Goal: Task Accomplishment & Management: Find specific page/section

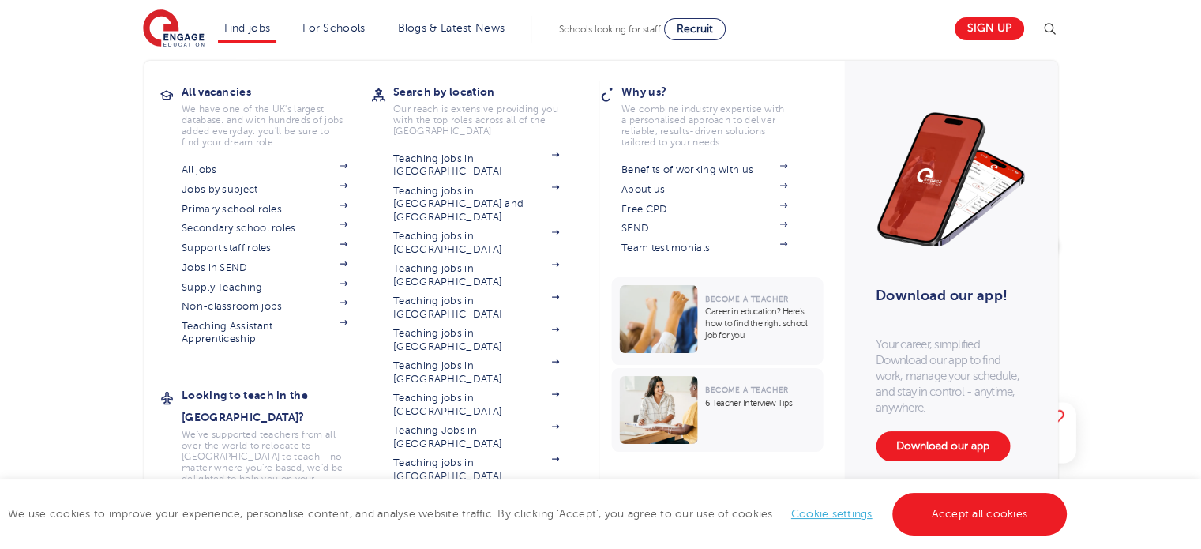
click at [244, 34] on li "Find jobs All vacancies We have one of the UK's largest database. and with hund…" at bounding box center [247, 29] width 59 height 27
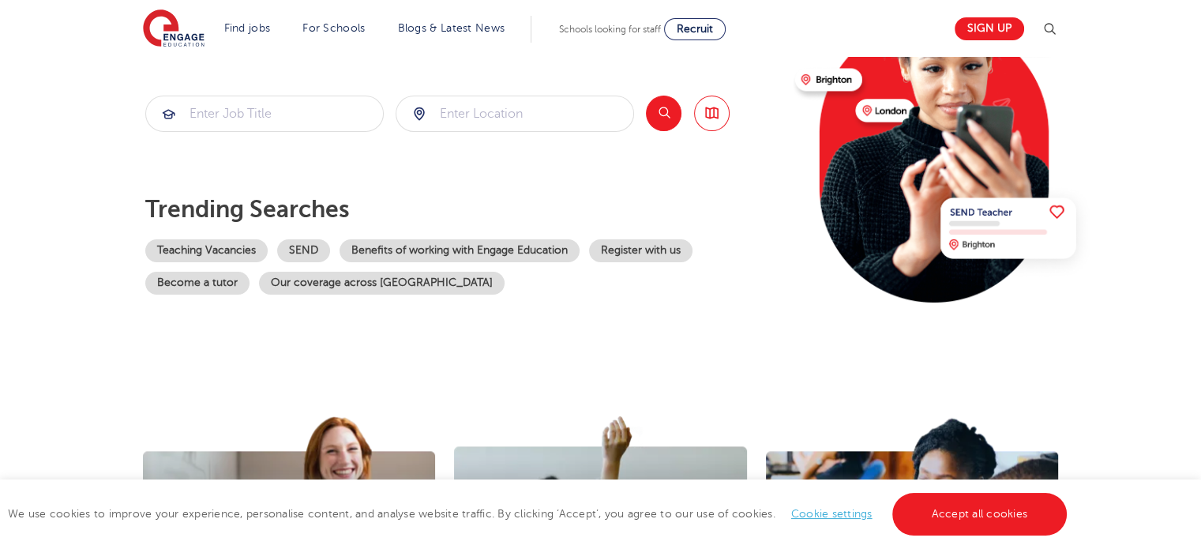
scroll to position [131, 0]
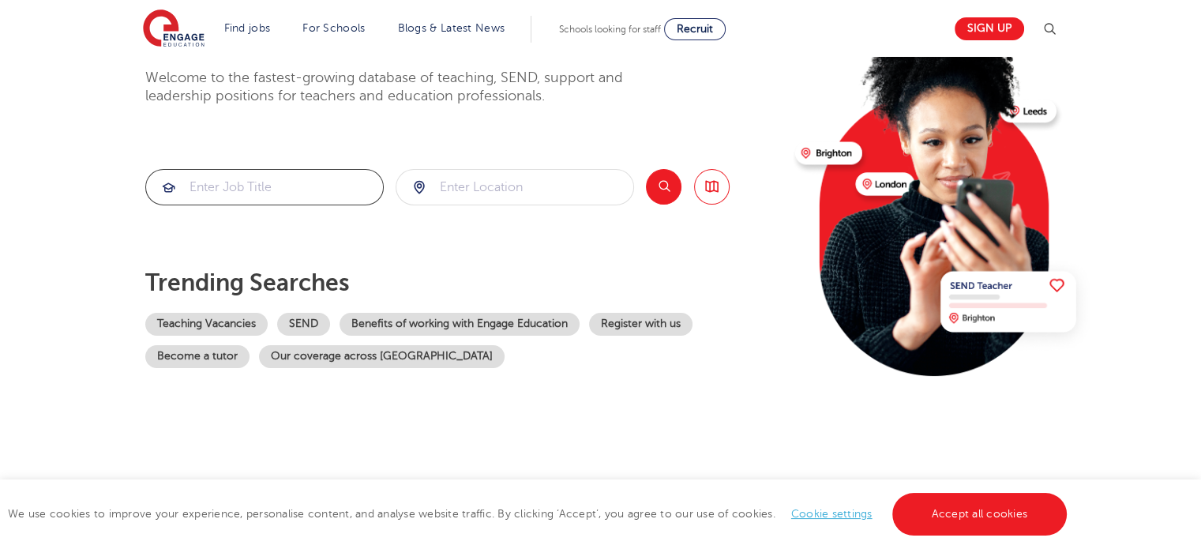
click at [234, 187] on input "search" at bounding box center [264, 187] width 237 height 35
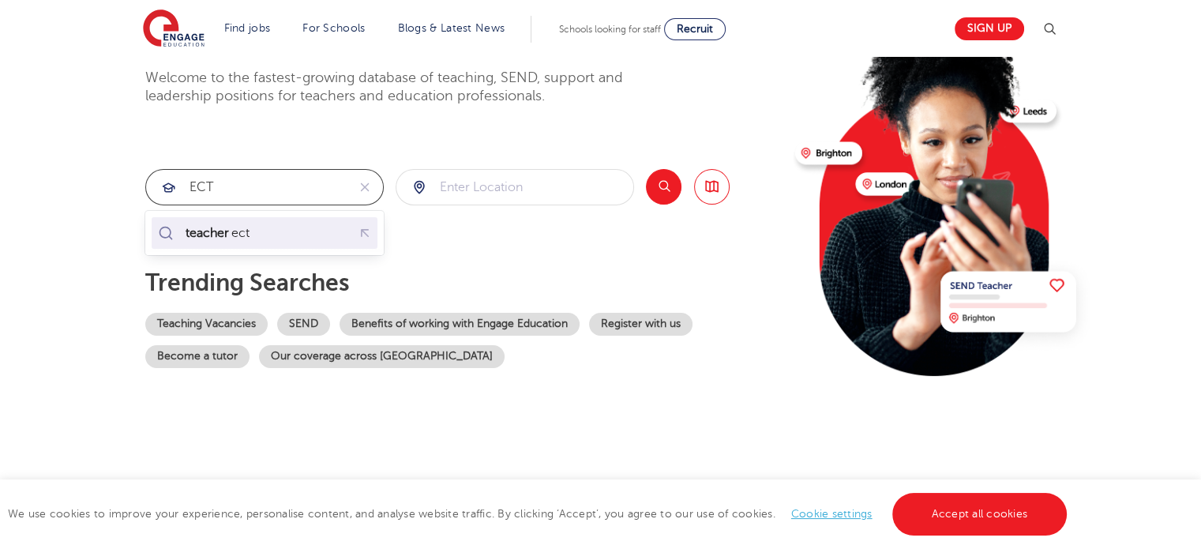
click at [292, 230] on div "teacher ect" at bounding box center [265, 233] width 220 height 24
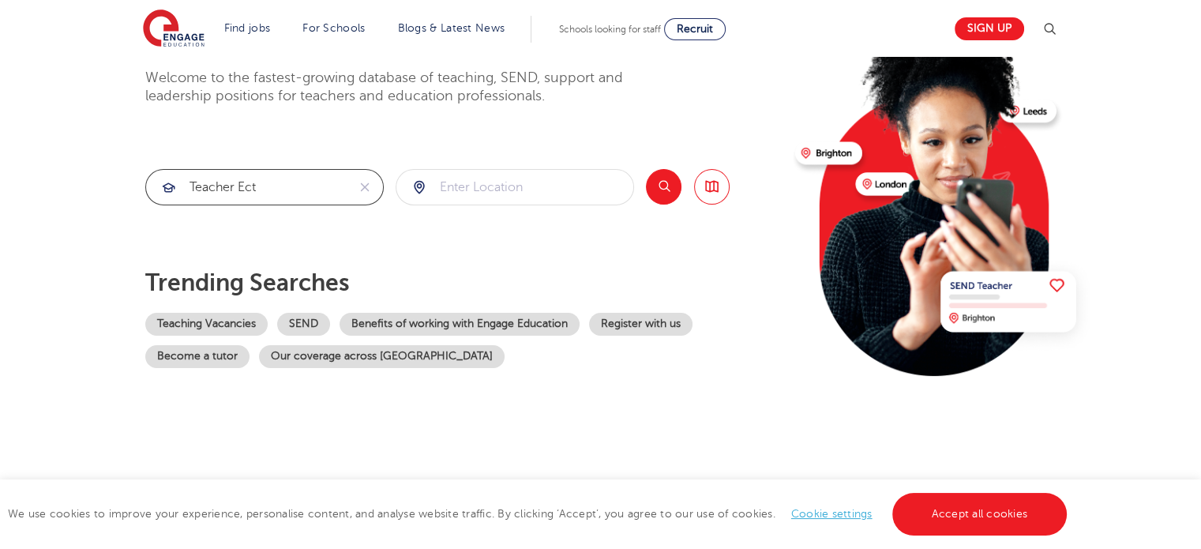
type input "teacher ect"
click at [654, 179] on button "Search" at bounding box center [664, 187] width 36 height 36
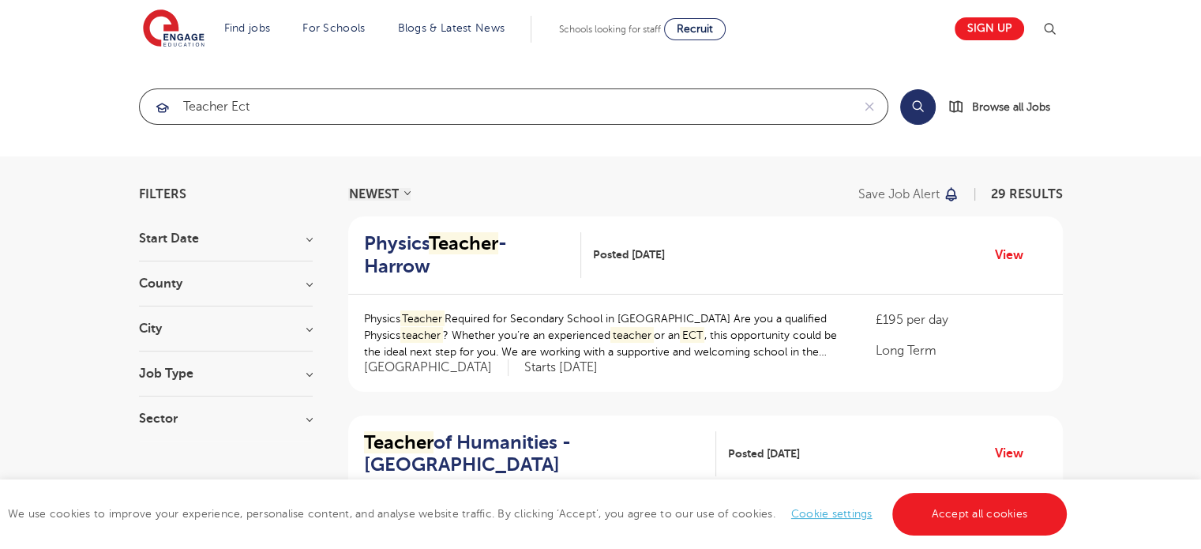
click at [179, 107] on input "teacher ect" at bounding box center [496, 106] width 712 height 35
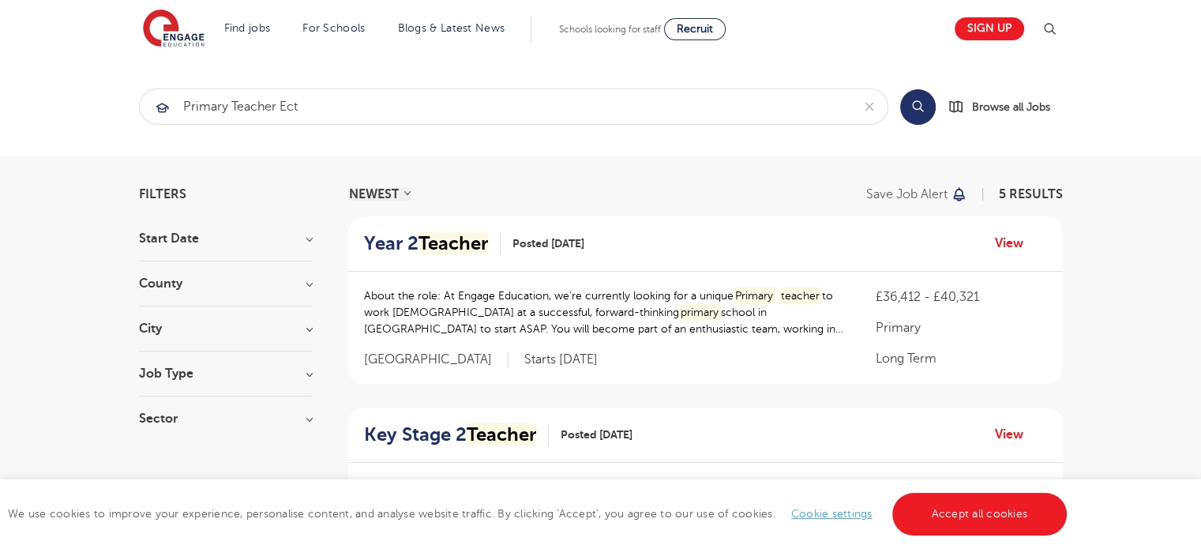
click at [913, 111] on button "Search" at bounding box center [918, 107] width 36 height 36
click at [246, 97] on input "primary teacher ect" at bounding box center [496, 106] width 712 height 35
click button "Submit" at bounding box center [0, 0] width 0 height 0
click at [261, 99] on input "primary ect" at bounding box center [496, 106] width 712 height 35
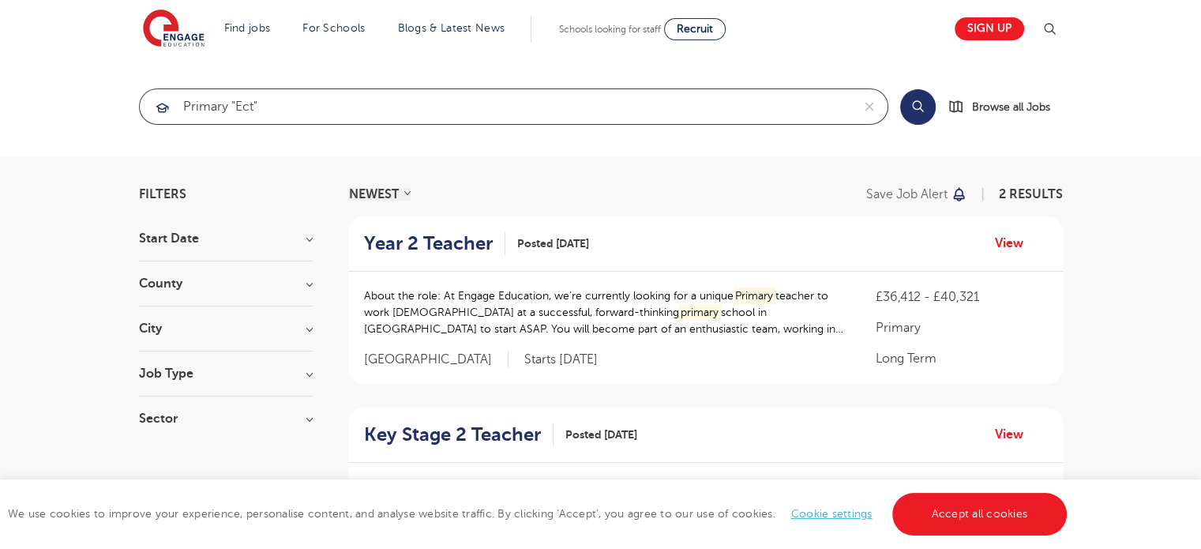
click button "Submit" at bounding box center [0, 0] width 0 height 0
click at [926, 110] on button "Search" at bounding box center [918, 107] width 36 height 36
click at [205, 107] on input "primary "ect"" at bounding box center [496, 106] width 712 height 35
click at [205, 109] on input "primary "ect"" at bounding box center [496, 106] width 712 height 35
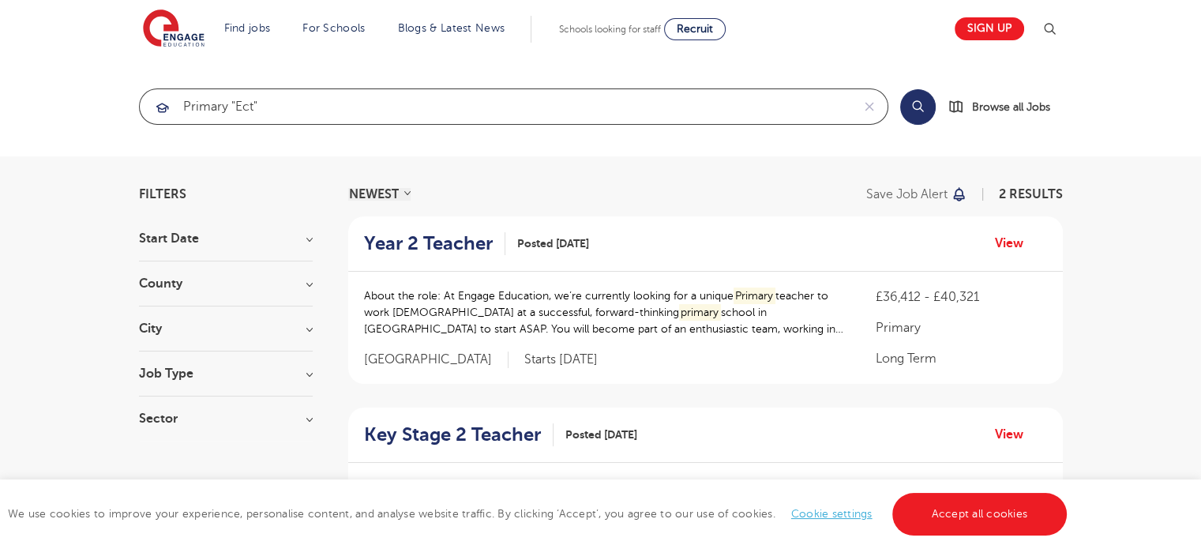
click at [205, 110] on input "primary "ect"" at bounding box center [496, 106] width 712 height 35
click at [205, 113] on input "primary "ect"" at bounding box center [496, 106] width 712 height 35
click at [205, 110] on input "primary "ect"" at bounding box center [496, 106] width 712 height 35
click at [205, 111] on input "primary "ect"" at bounding box center [496, 106] width 712 height 35
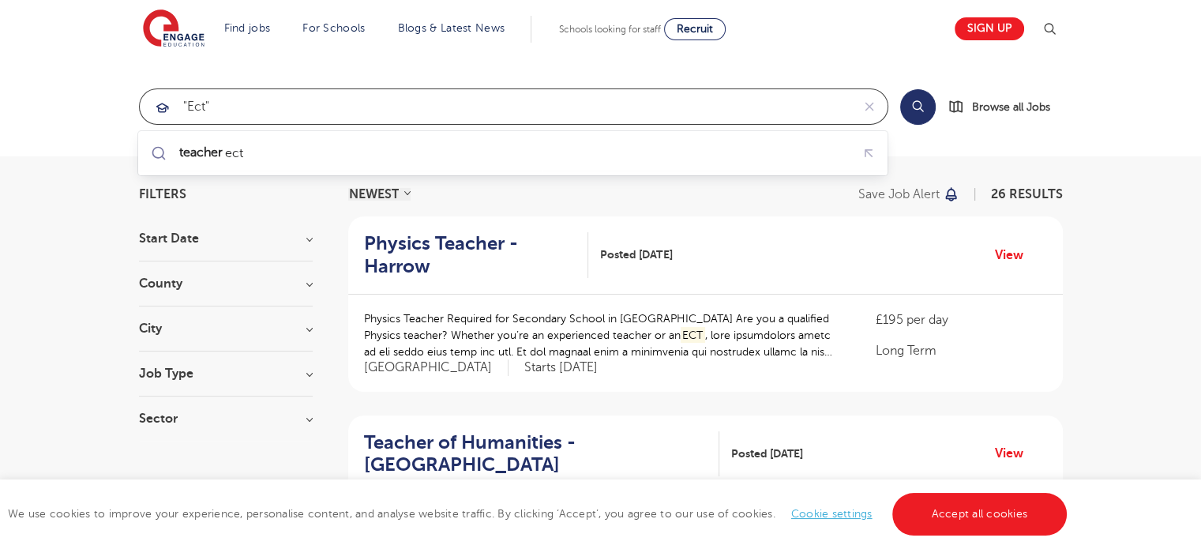
type input ""ect""
click at [912, 107] on button "Search" at bounding box center [918, 107] width 36 height 36
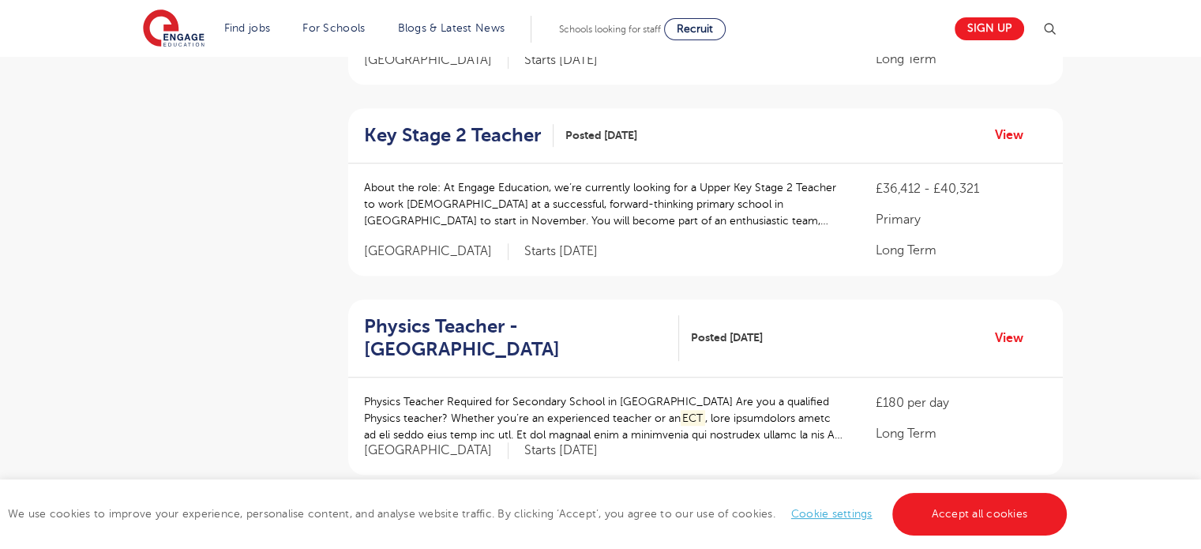
scroll to position [1097, 0]
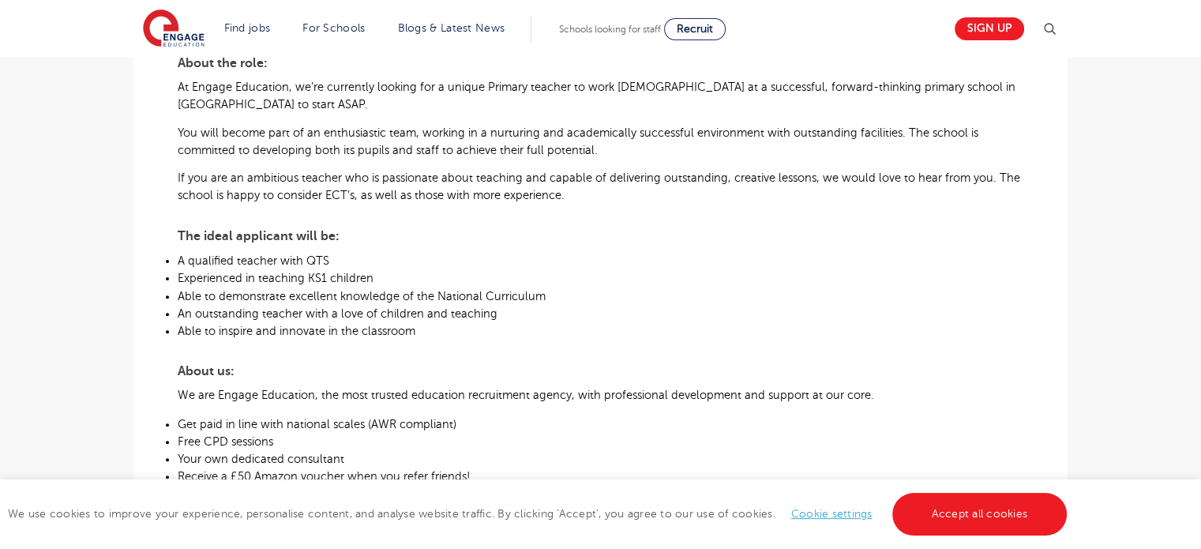
scroll to position [526, 0]
